Goal: Task Accomplishment & Management: Use online tool/utility

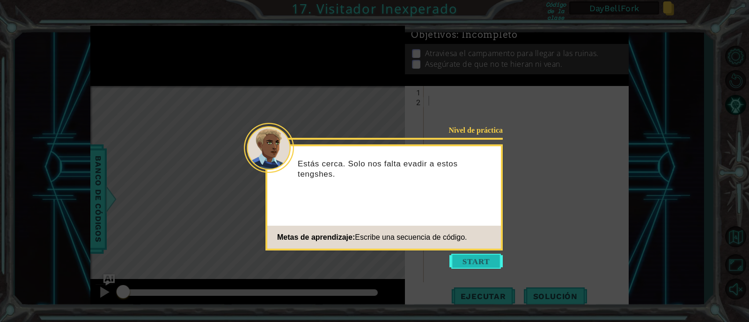
click at [470, 264] on button "Start" at bounding box center [475, 261] width 53 height 15
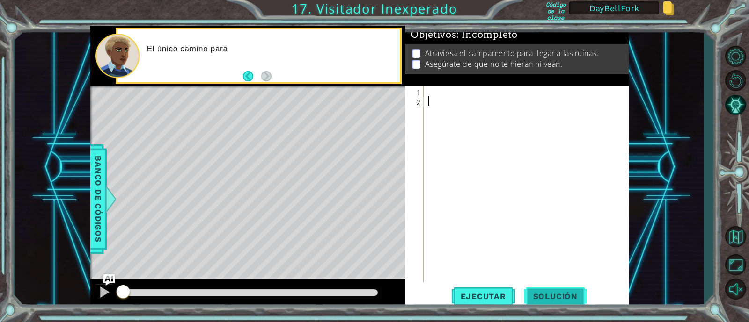
click at [560, 299] on span "Solución" at bounding box center [555, 296] width 63 height 9
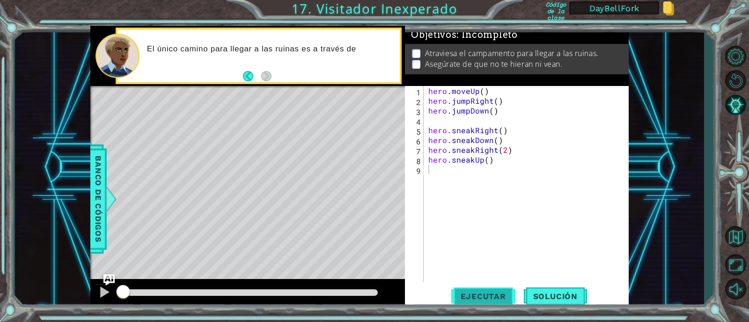
click at [499, 298] on span "Ejecutar" at bounding box center [483, 296] width 64 height 9
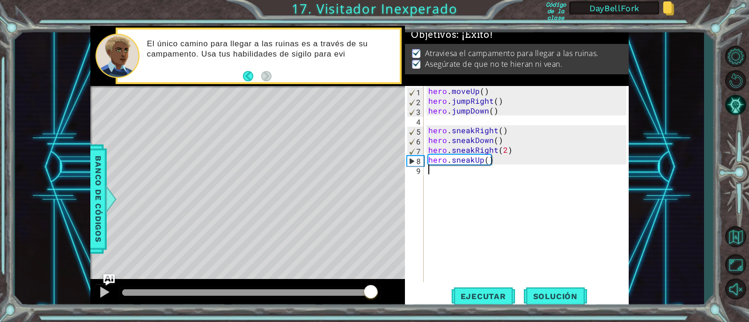
drag, startPoint x: 135, startPoint y: 288, endPoint x: 371, endPoint y: 294, distance: 235.9
click at [371, 294] on div at bounding box center [370, 293] width 17 height 17
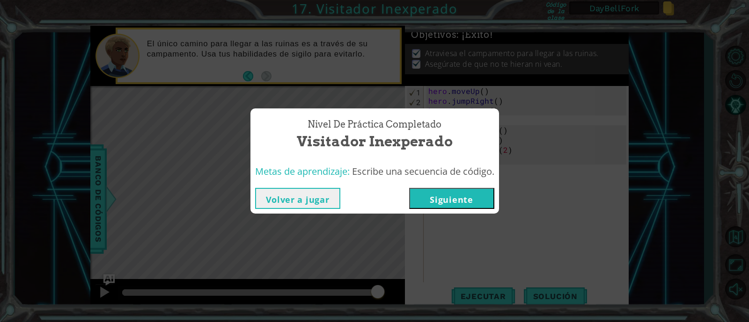
click at [440, 199] on button "Siguiente" at bounding box center [451, 198] width 85 height 21
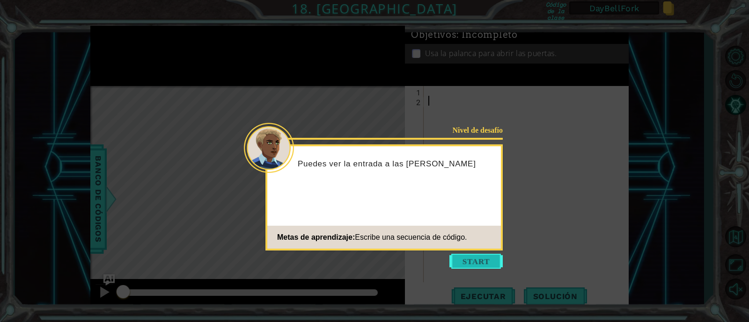
click at [467, 265] on button "Start" at bounding box center [475, 261] width 53 height 15
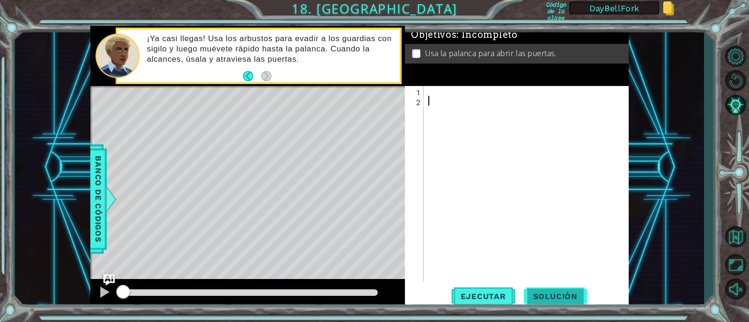
click at [555, 292] on span "Solución" at bounding box center [555, 296] width 63 height 9
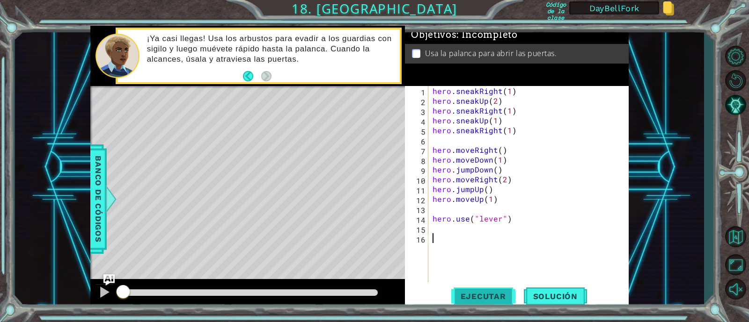
click at [484, 295] on span "Ejecutar" at bounding box center [483, 296] width 64 height 9
